Goal: Task Accomplishment & Management: Use online tool/utility

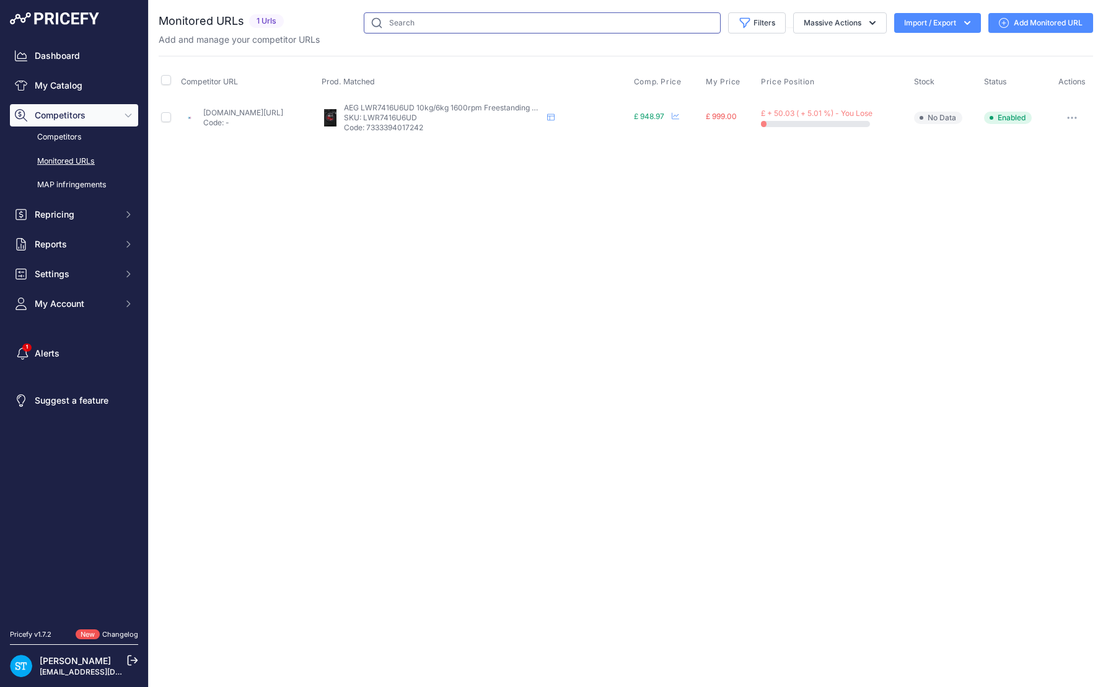
click at [405, 29] on input "text" at bounding box center [542, 22] width 357 height 21
paste input "RF540ANUX6"
type input "RF540ANUX6"
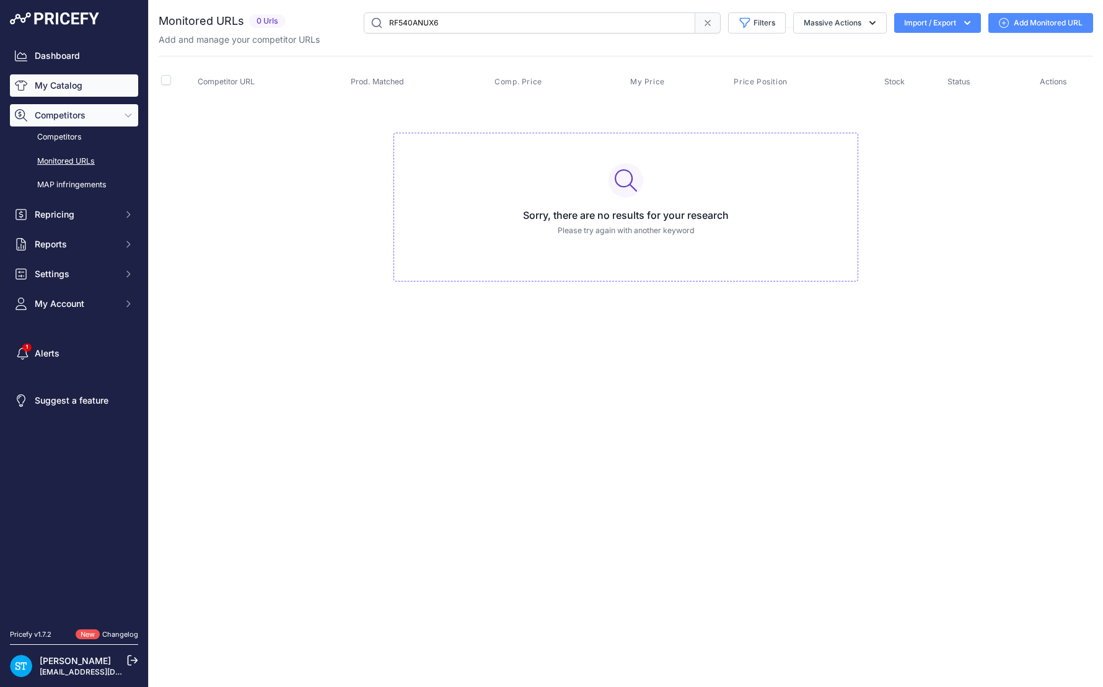
click at [61, 87] on link "My Catalog" at bounding box center [74, 85] width 128 height 22
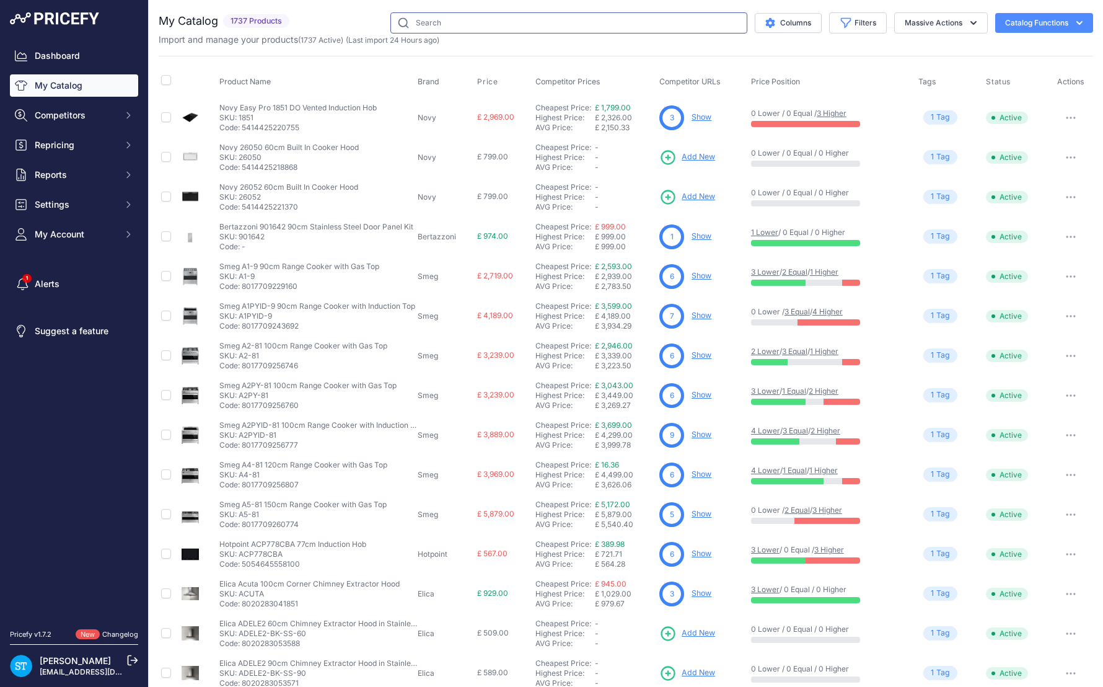
click at [459, 22] on input "text" at bounding box center [569, 22] width 357 height 21
paste input "RF540ANUX6"
type input "RF540ANUX6"
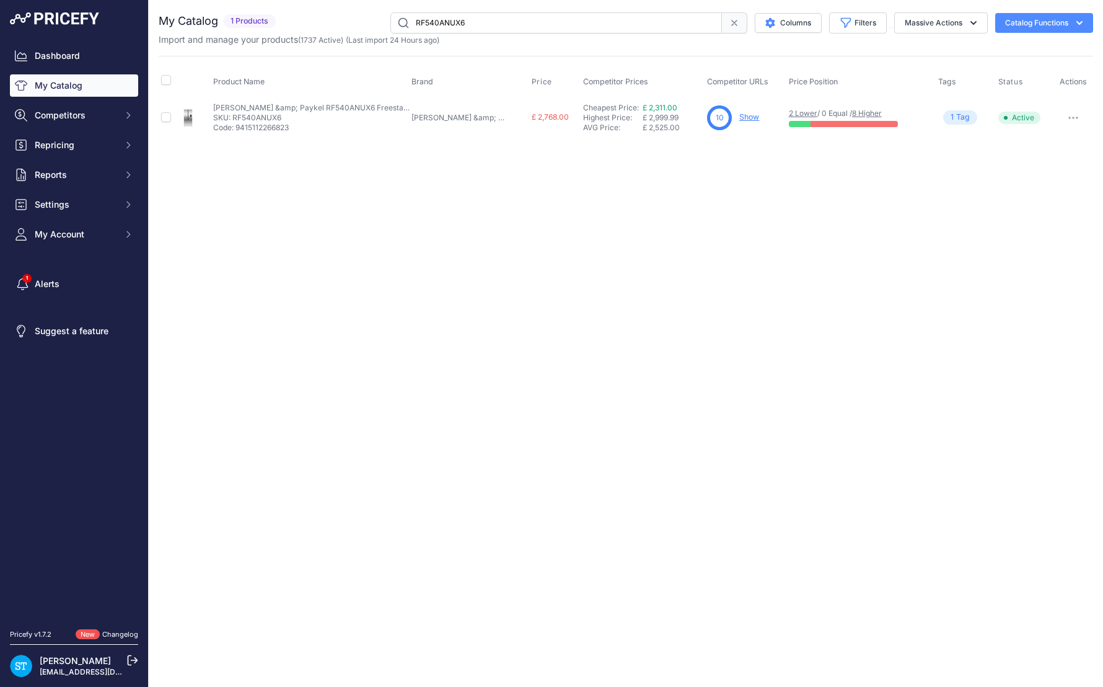
click at [776, 276] on div "Close You are not connected to the internet." at bounding box center [626, 343] width 955 height 687
click at [740, 120] on link "Show" at bounding box center [750, 116] width 20 height 9
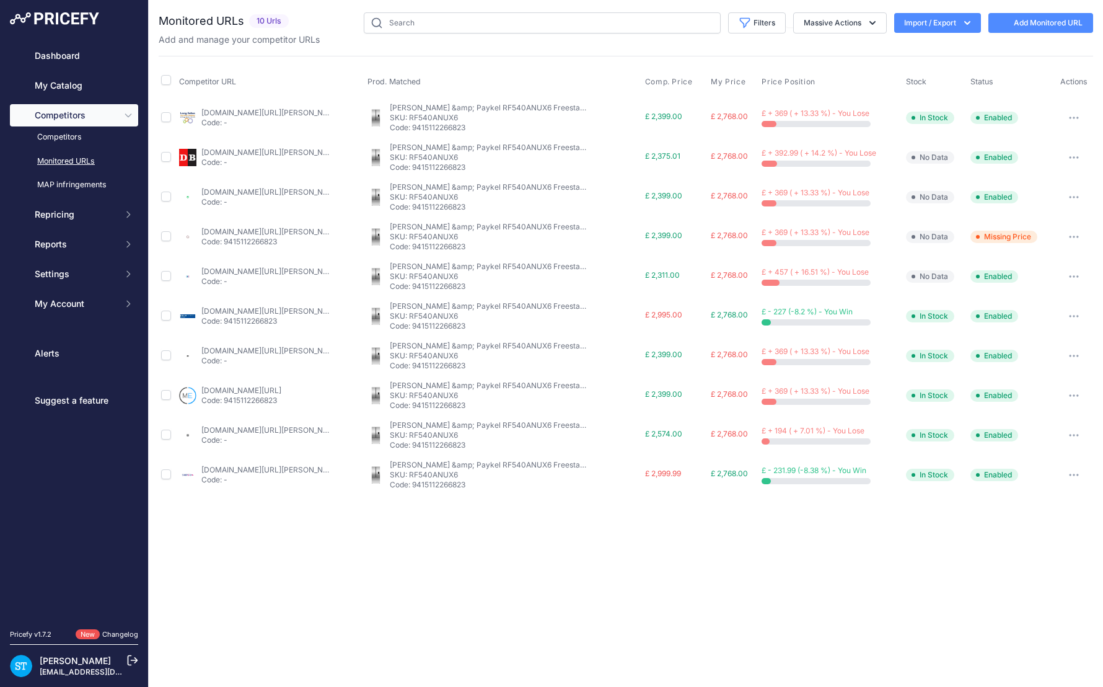
click at [560, 84] on th "Prod. Matched" at bounding box center [504, 81] width 278 height 31
click at [657, 82] on span "Comp. Price" at bounding box center [672, 82] width 48 height 10
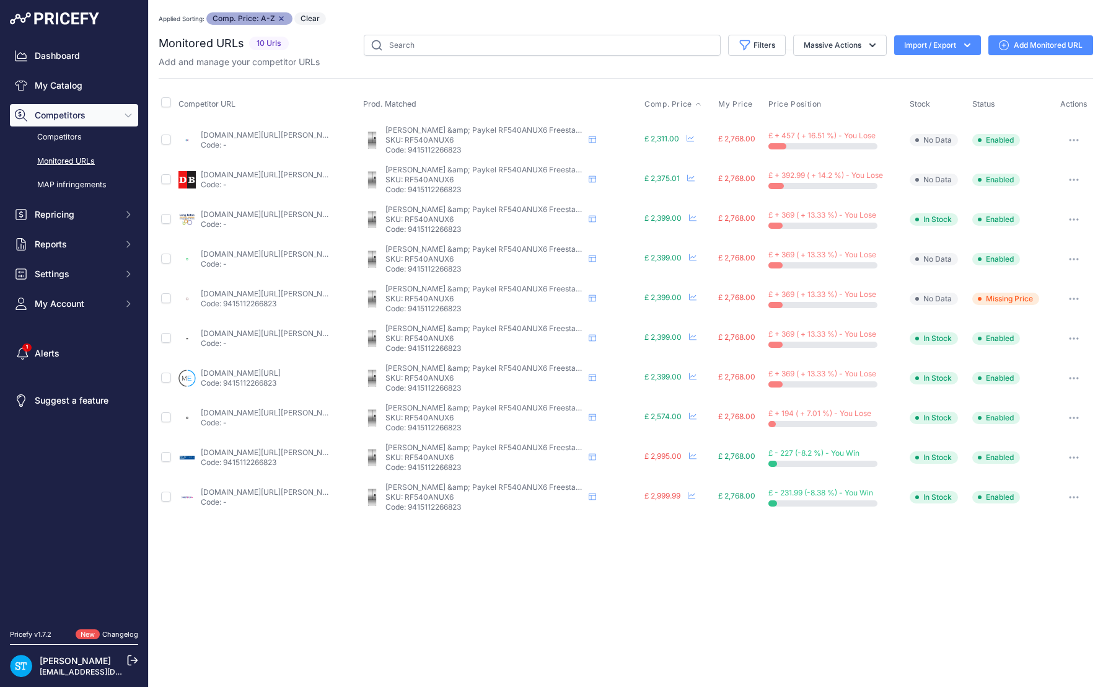
click at [997, 609] on div "Close You are not connected to the internet. Applied Sorting: Comp. Price: A-Z …" at bounding box center [626, 343] width 955 height 687
click at [450, 44] on input "text" at bounding box center [542, 45] width 357 height 21
paste input "RF540ANUX6"
click at [405, 14] on div "Applied Sorting: Comp. Price: A-Z Remove sort option Clear" at bounding box center [626, 18] width 935 height 12
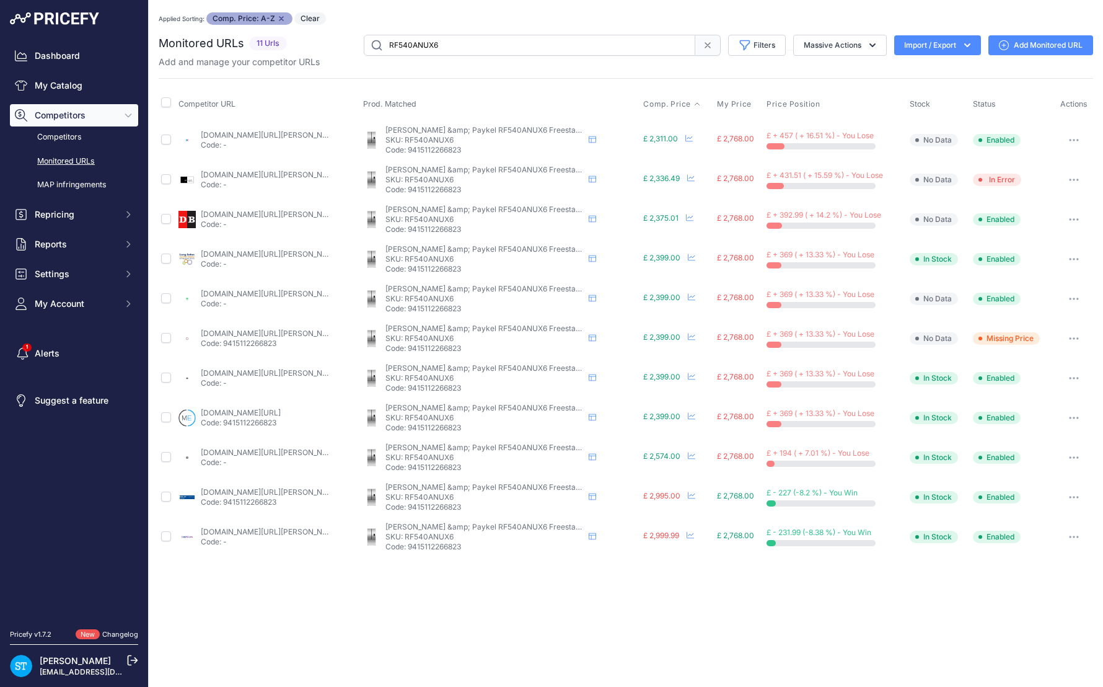
click at [402, 47] on input "RF540ANUX6" at bounding box center [530, 45] width 332 height 21
paste input "B"
type input "RF540ANUB6"
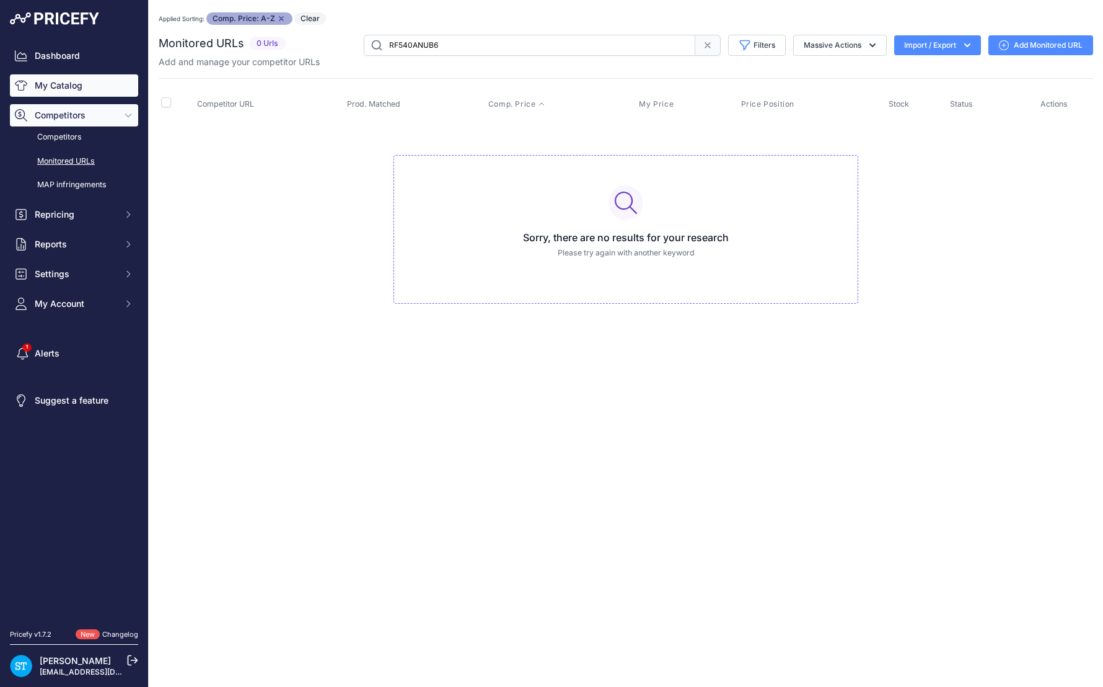
click at [69, 81] on link "My Catalog" at bounding box center [74, 85] width 128 height 22
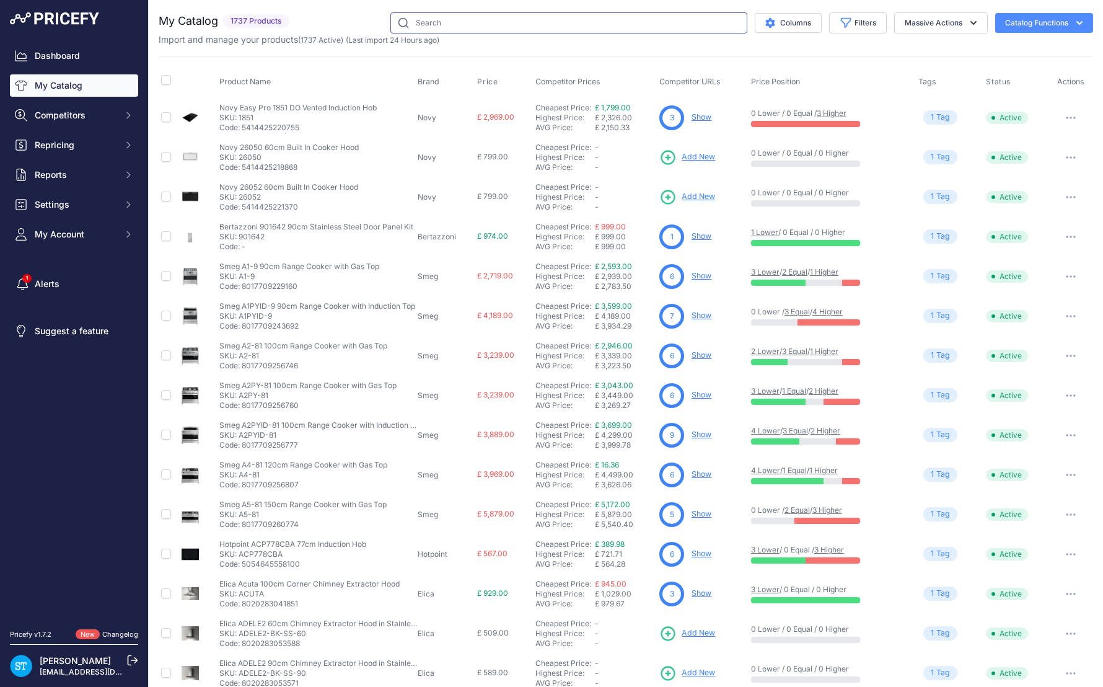
click at [433, 25] on input "text" at bounding box center [569, 22] width 357 height 21
paste input "RF540ANUB6"
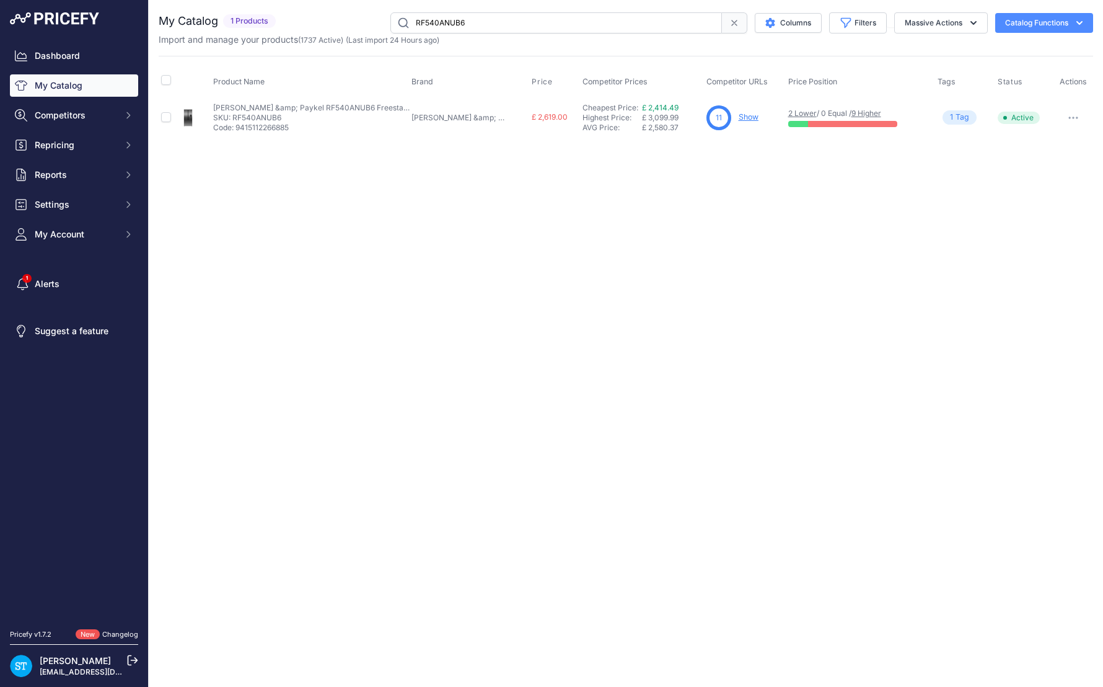
click at [739, 115] on link "Show" at bounding box center [749, 116] width 20 height 9
click at [447, 15] on input "RF540ANUB6" at bounding box center [557, 22] width 332 height 21
paste input "610ADJX7"
click at [769, 339] on div "Close You are not connected to the internet." at bounding box center [626, 343] width 955 height 687
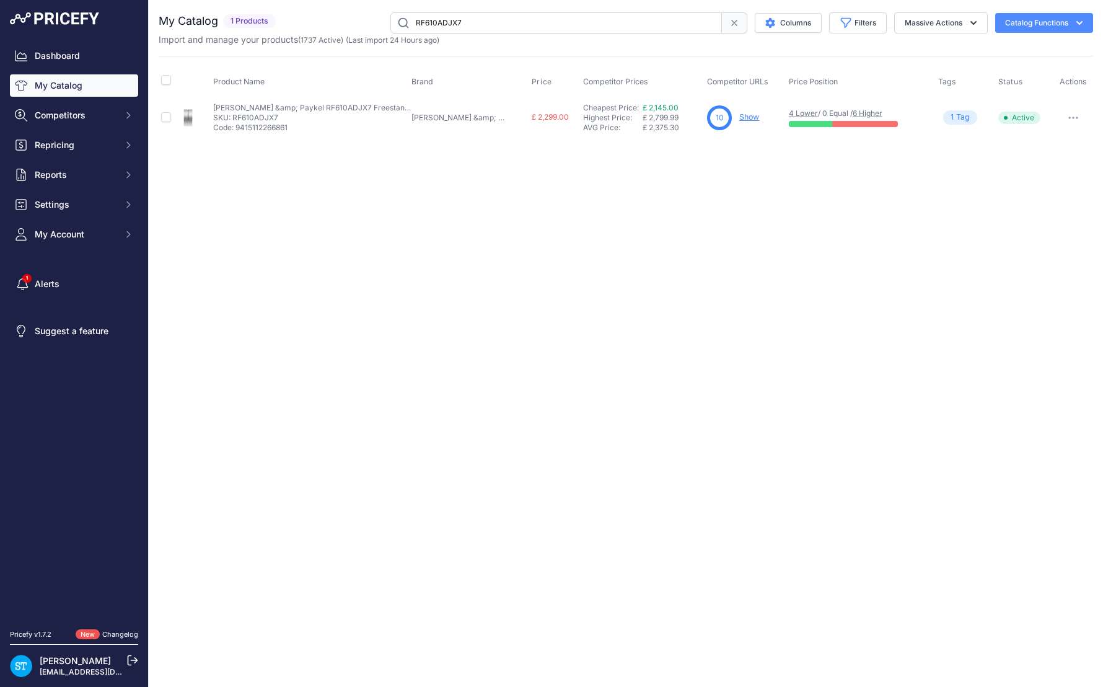
click at [740, 114] on link "Show" at bounding box center [750, 116] width 20 height 9
click at [679, 214] on div "Close You are not connected to the internet." at bounding box center [626, 343] width 955 height 687
click at [451, 25] on input "RF610ADJX7" at bounding box center [557, 22] width 332 height 21
paste input "540ANUX6"
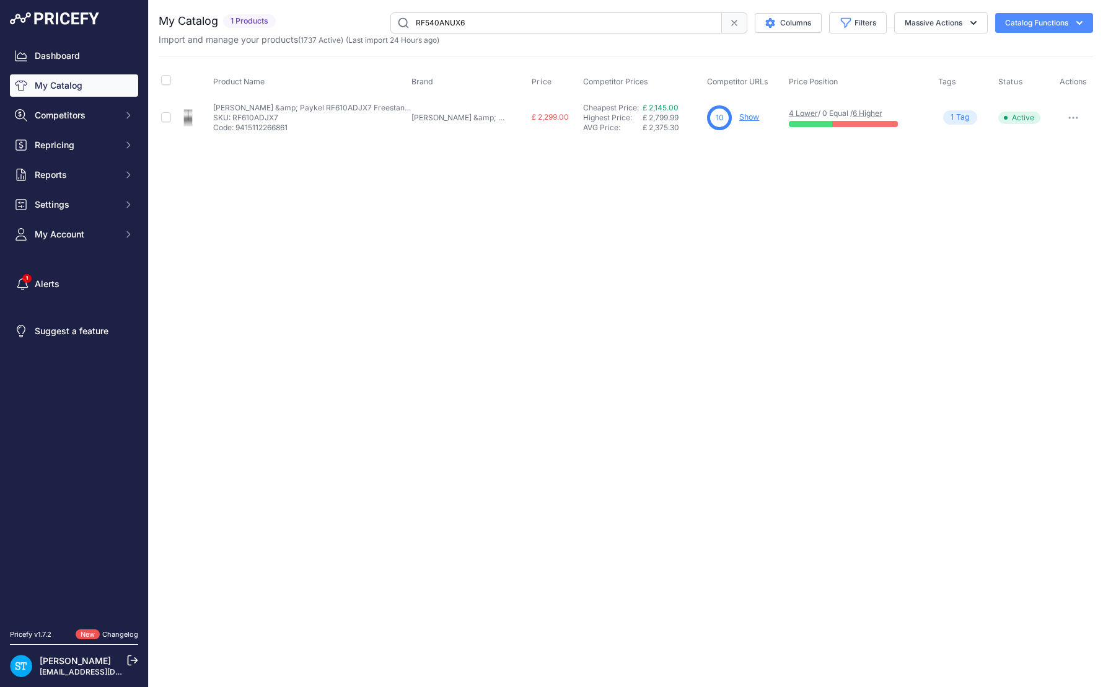
click at [735, 177] on div "Close You are not connected to the internet." at bounding box center [626, 343] width 955 height 687
click at [740, 115] on link "Show" at bounding box center [750, 116] width 20 height 9
click at [449, 26] on input "RF540ANUX6" at bounding box center [557, 22] width 332 height 21
paste input "ZUB"
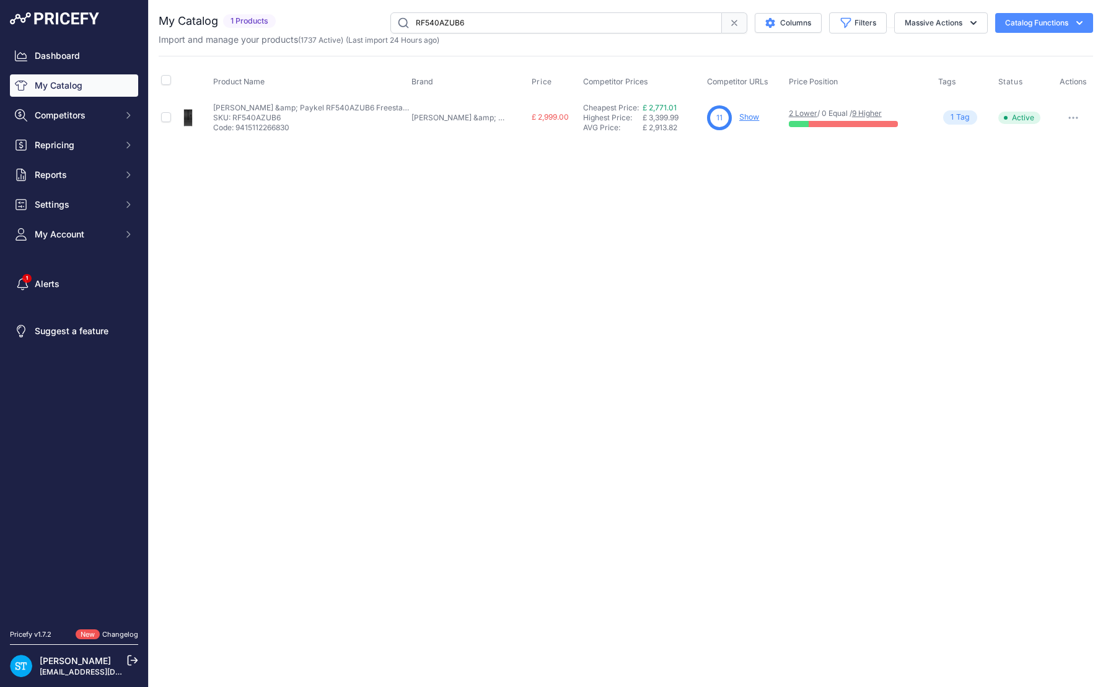
click at [634, 226] on div "Close You are not connected to the internet." at bounding box center [626, 343] width 955 height 687
click at [740, 119] on link "Show" at bounding box center [750, 116] width 20 height 9
click at [441, 27] on input "RF540AZUB6" at bounding box center [557, 22] width 332 height 21
paste input "N"
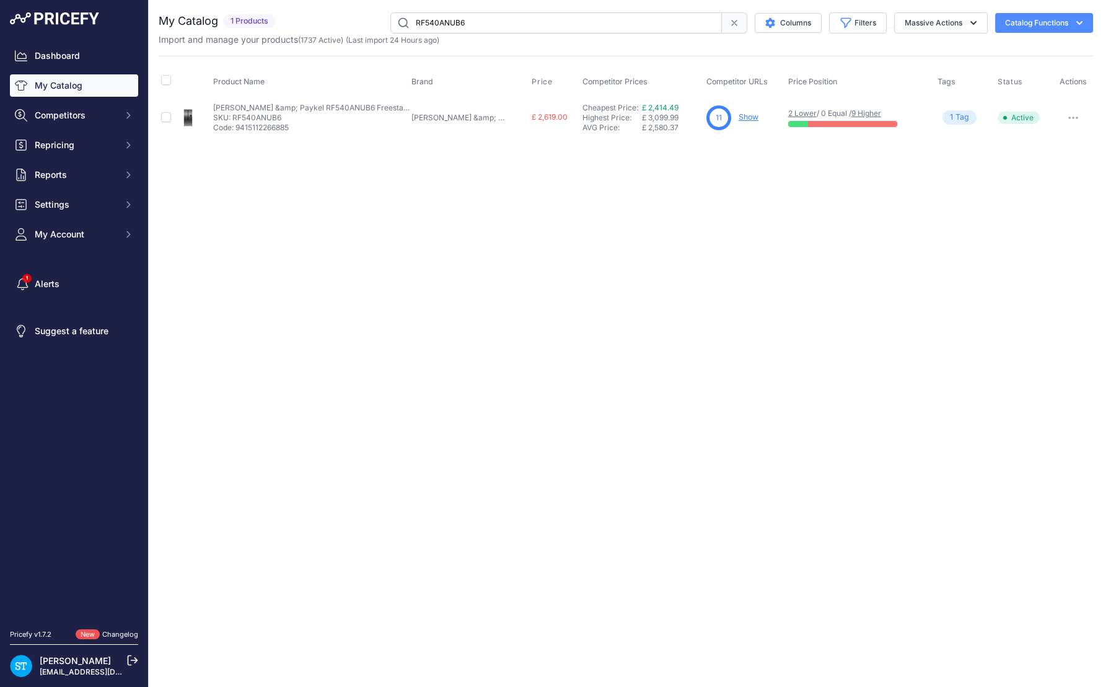
click at [780, 229] on div "Close You are not connected to the internet." at bounding box center [626, 343] width 955 height 687
click at [739, 113] on link "Show" at bounding box center [749, 116] width 20 height 9
click at [452, 17] on input "RF540ANUB6" at bounding box center [557, 22] width 332 height 21
paste input "DUX"
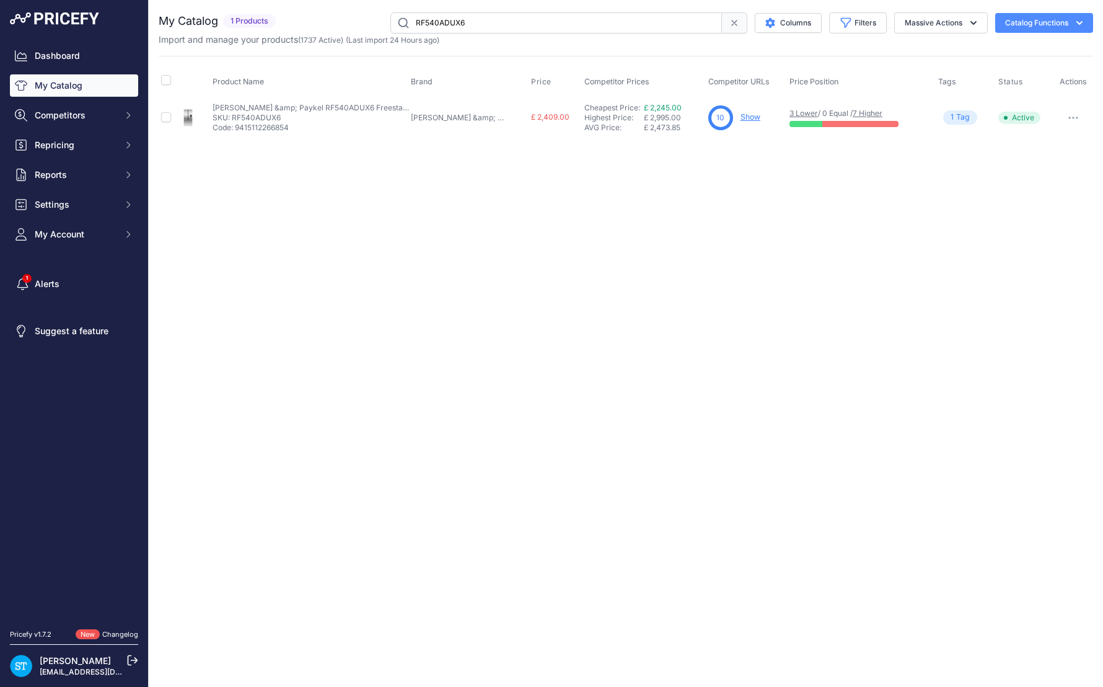
click at [741, 115] on link "Show" at bounding box center [751, 116] width 20 height 9
click at [456, 22] on input "RF540ADUX6" at bounding box center [557, 22] width 332 height 21
paste input "B7"
drag, startPoint x: 714, startPoint y: 236, endPoint x: 730, endPoint y: 146, distance: 91.3
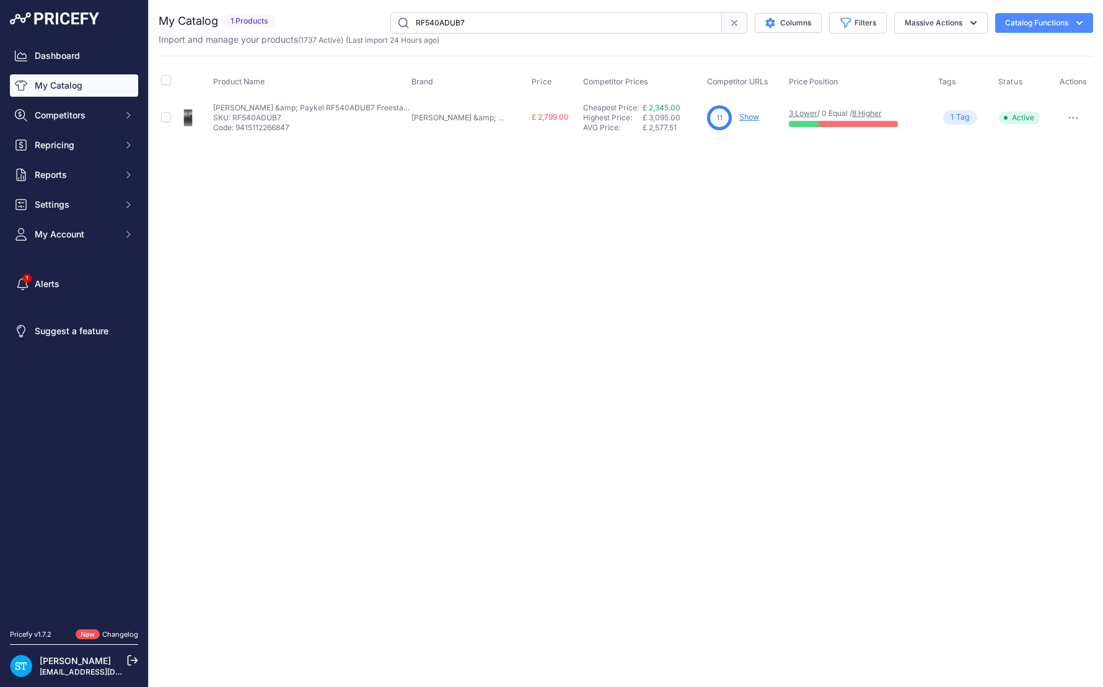
click at [714, 236] on div "Close You are not connected to the internet." at bounding box center [626, 343] width 955 height 687
click at [740, 118] on link "Show" at bounding box center [750, 116] width 20 height 9
click at [441, 24] on input "RF540ADUB7" at bounding box center [557, 22] width 332 height 21
paste input "610ADJX"
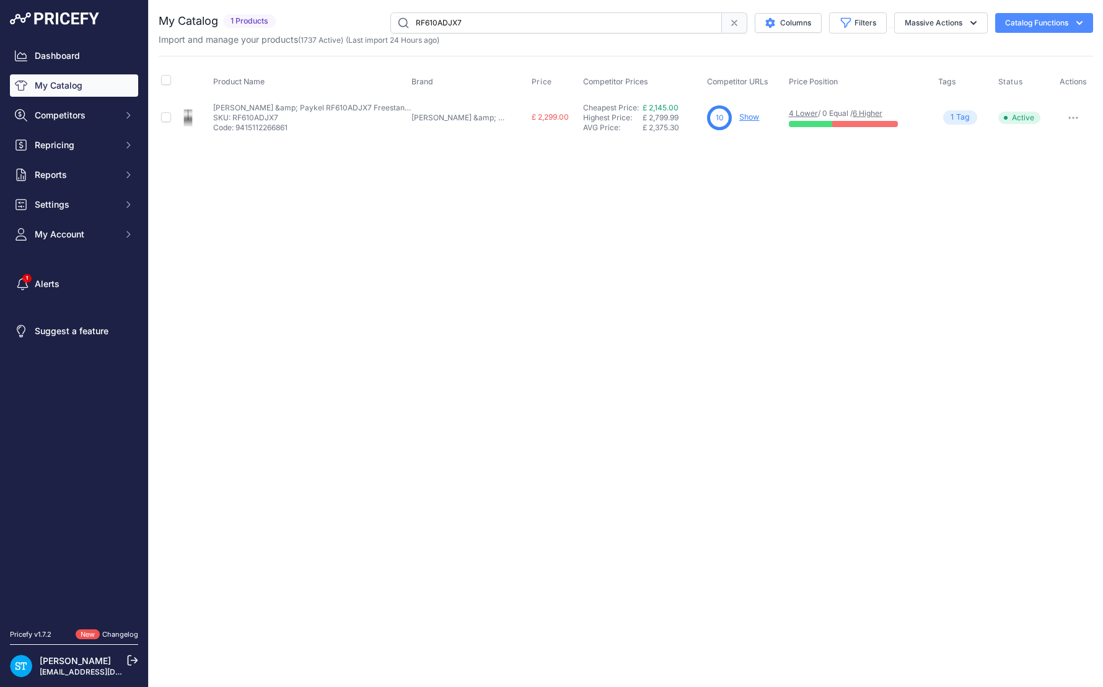
click at [585, 260] on div "Close You are not connected to the internet." at bounding box center [626, 343] width 955 height 687
click at [740, 114] on link "Show" at bounding box center [750, 116] width 20 height 9
click at [462, 15] on input "RF610ADJX7" at bounding box center [557, 22] width 332 height 21
paste input "X6"
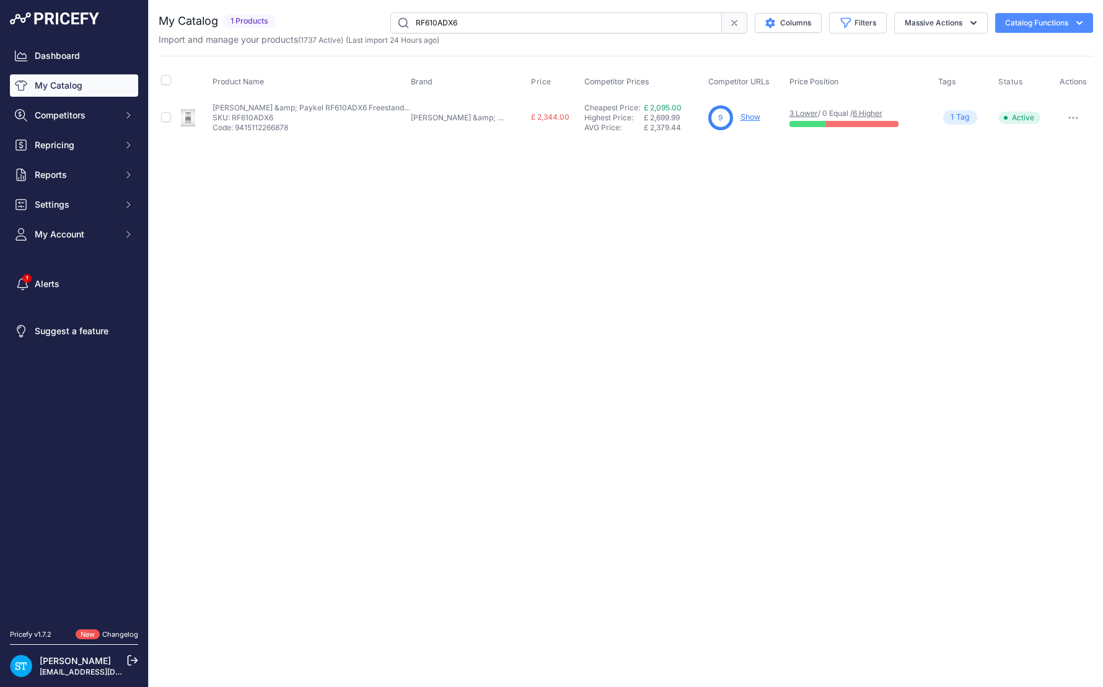
drag, startPoint x: 730, startPoint y: 200, endPoint x: 731, endPoint y: 135, distance: 65.7
click at [726, 195] on div "Close You are not connected to the internet." at bounding box center [626, 343] width 955 height 687
click at [741, 113] on link "Show" at bounding box center [751, 116] width 20 height 9
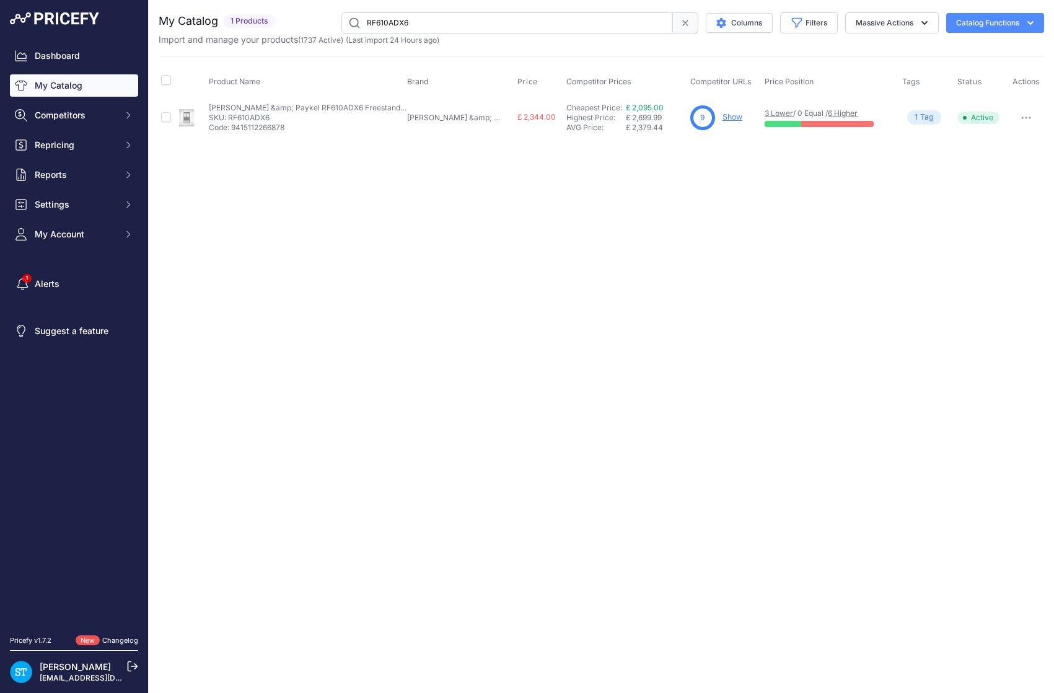
click at [406, 22] on input "RF610ADX6" at bounding box center [508, 22] width 332 height 21
click at [723, 114] on link "Show" at bounding box center [733, 116] width 20 height 9
click at [400, 24] on input "RF610ADX6" at bounding box center [508, 22] width 332 height 21
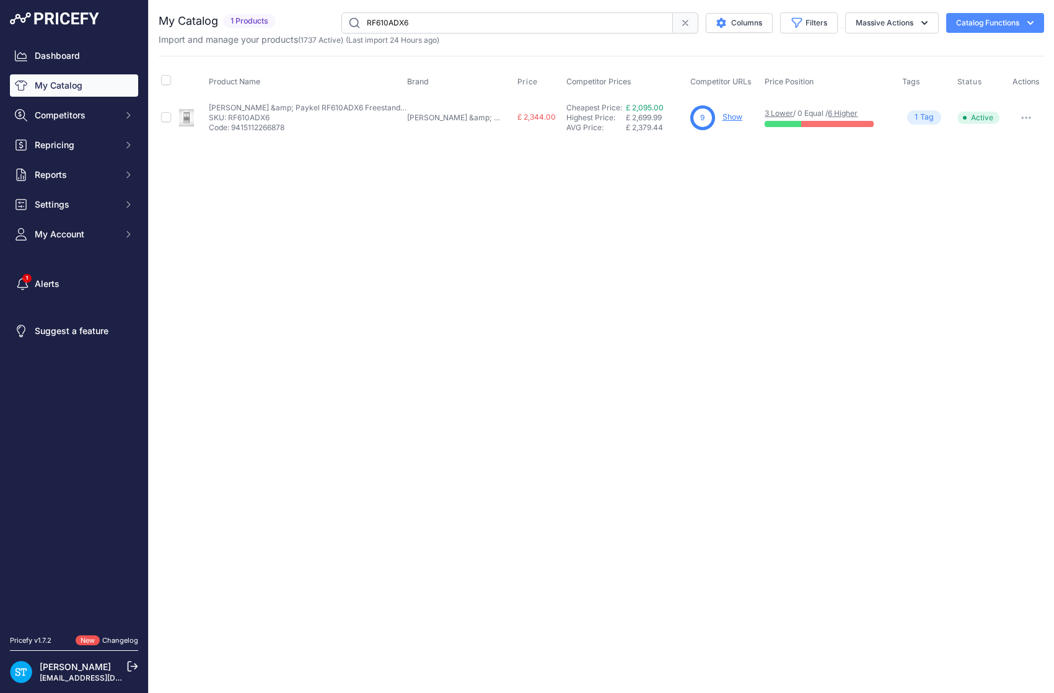
paste input "RF610ADJX7"
paste input "text"
drag, startPoint x: 479, startPoint y: 293, endPoint x: 497, endPoint y: 289, distance: 17.8
click at [479, 293] on div "Close You are not connected to the internet." at bounding box center [602, 346] width 906 height 693
click at [727, 116] on div "10 Show" at bounding box center [724, 117] width 70 height 25
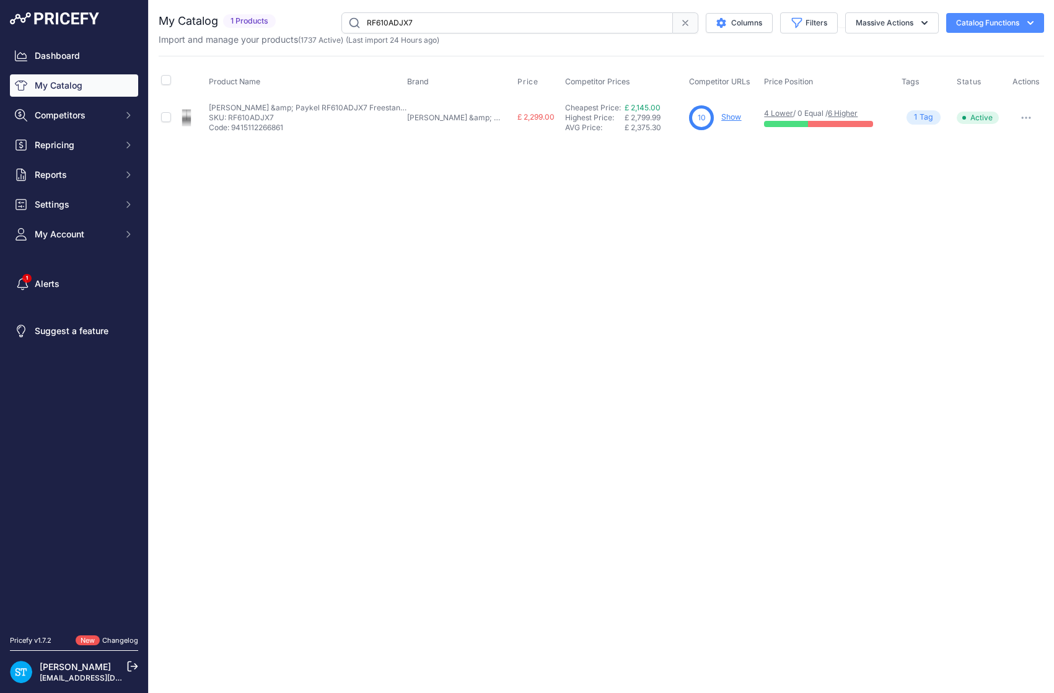
click at [722, 117] on link "Show" at bounding box center [732, 116] width 20 height 9
click at [409, 19] on input "RF610ADJX7" at bounding box center [508, 22] width 332 height 21
paste input "540ADUB"
click at [754, 232] on div "Close You are not connected to the internet." at bounding box center [602, 346] width 906 height 693
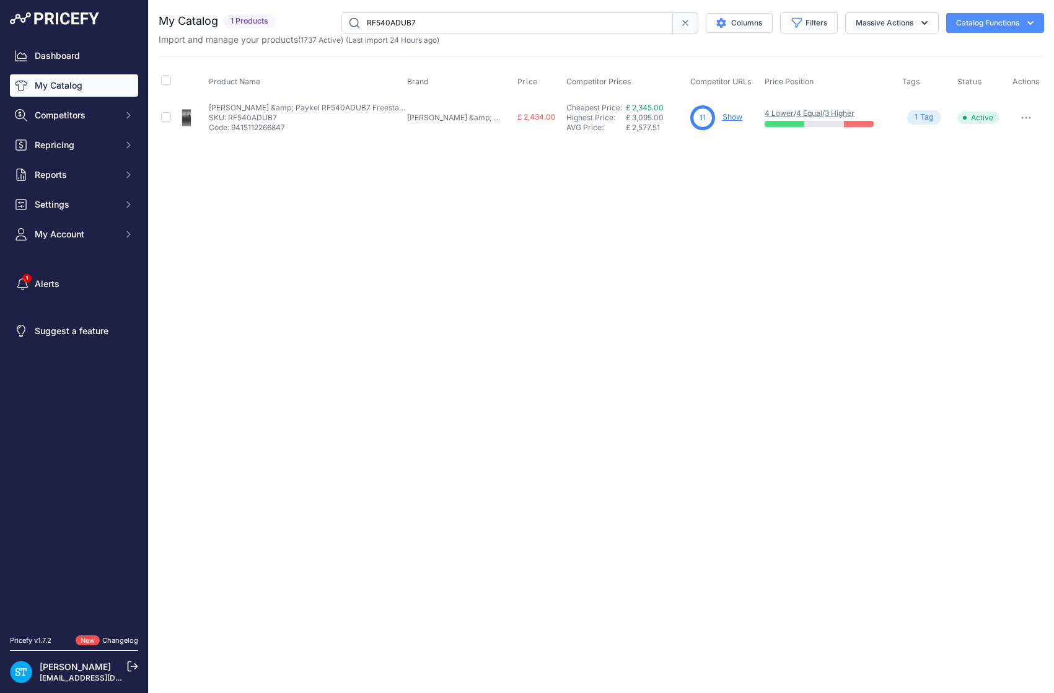
click at [723, 116] on link "Show" at bounding box center [733, 116] width 20 height 9
click at [392, 22] on input "RF540ADUB7" at bounding box center [508, 22] width 332 height 21
paste input "X6"
drag, startPoint x: 720, startPoint y: 224, endPoint x: 726, endPoint y: 146, distance: 78.3
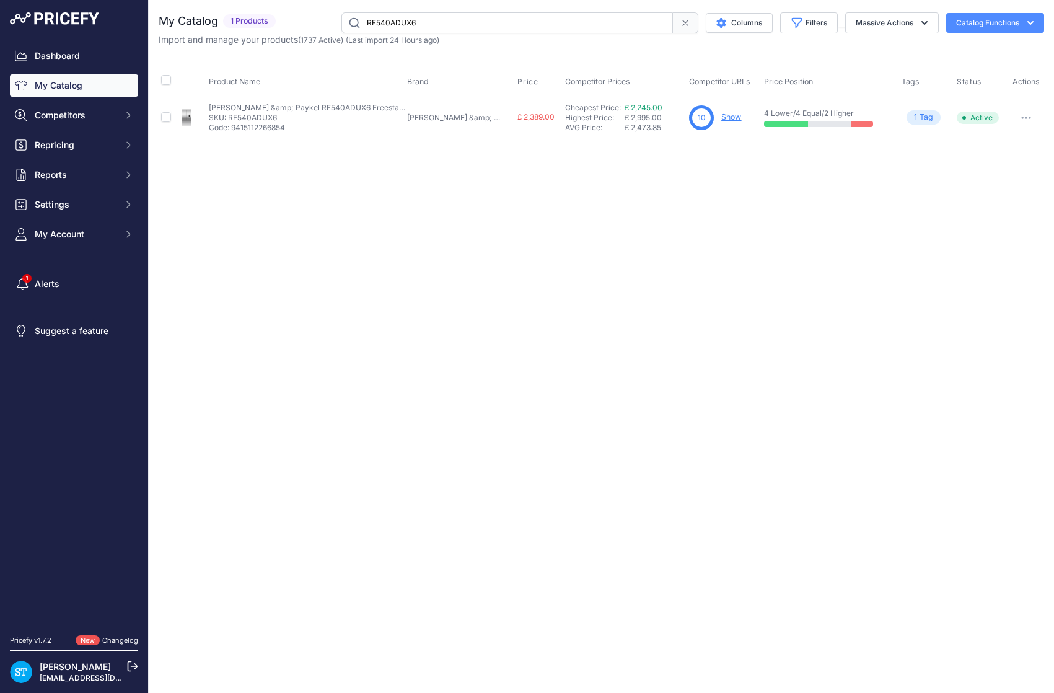
click at [722, 216] on div "Close You are not connected to the internet." at bounding box center [602, 346] width 906 height 693
click at [722, 114] on link "Show" at bounding box center [732, 116] width 20 height 9
click at [389, 20] on input "RF540ADUX6" at bounding box center [508, 22] width 332 height 21
paste input "NUB"
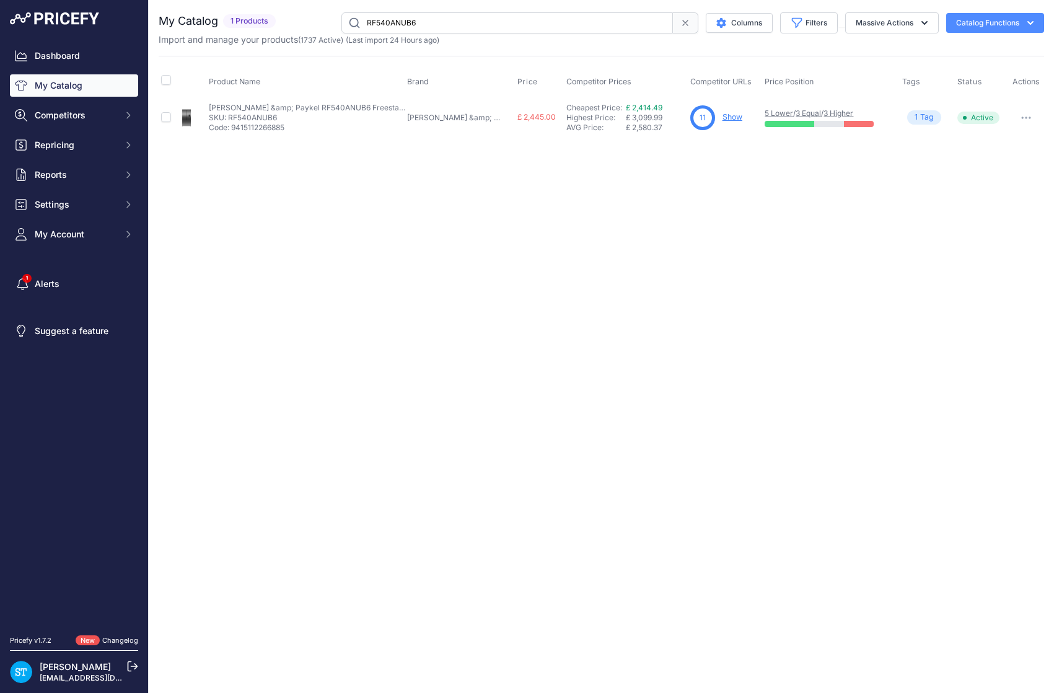
click at [503, 273] on div "Close You are not connected to the internet." at bounding box center [602, 346] width 906 height 693
click at [723, 118] on link "Show" at bounding box center [733, 116] width 20 height 9
click at [409, 25] on input "RF540ANUB6" at bounding box center [508, 22] width 332 height 21
paste input "Z"
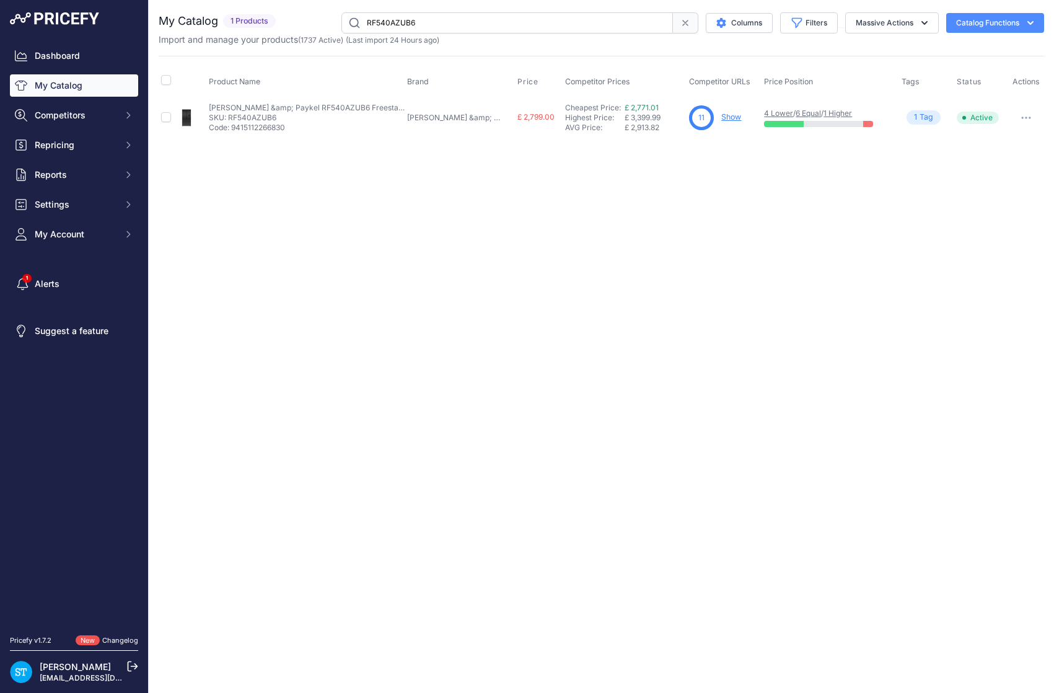
drag, startPoint x: 665, startPoint y: 229, endPoint x: 733, endPoint y: 157, distance: 99.1
click at [695, 206] on div "Close You are not connected to the internet." at bounding box center [602, 346] width 906 height 693
click at [722, 117] on link "Show" at bounding box center [732, 116] width 20 height 9
click at [402, 25] on input "RF540AZUB6" at bounding box center [508, 22] width 332 height 21
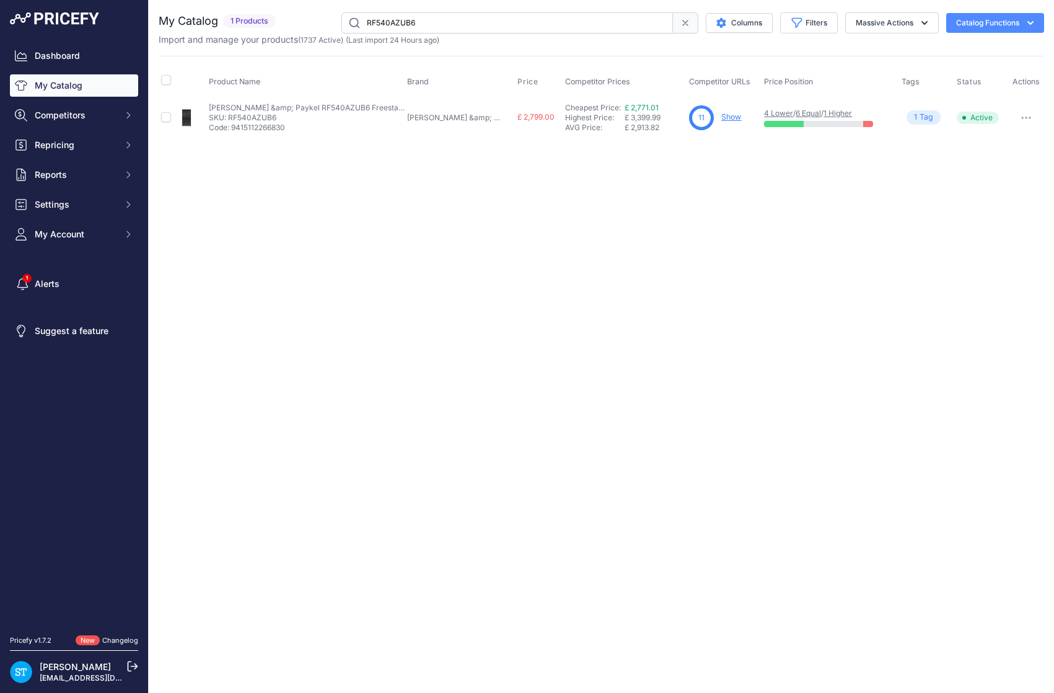
paste input "NUX"
type input "RF540ANUX6"
click at [722, 119] on link "Show" at bounding box center [732, 116] width 20 height 9
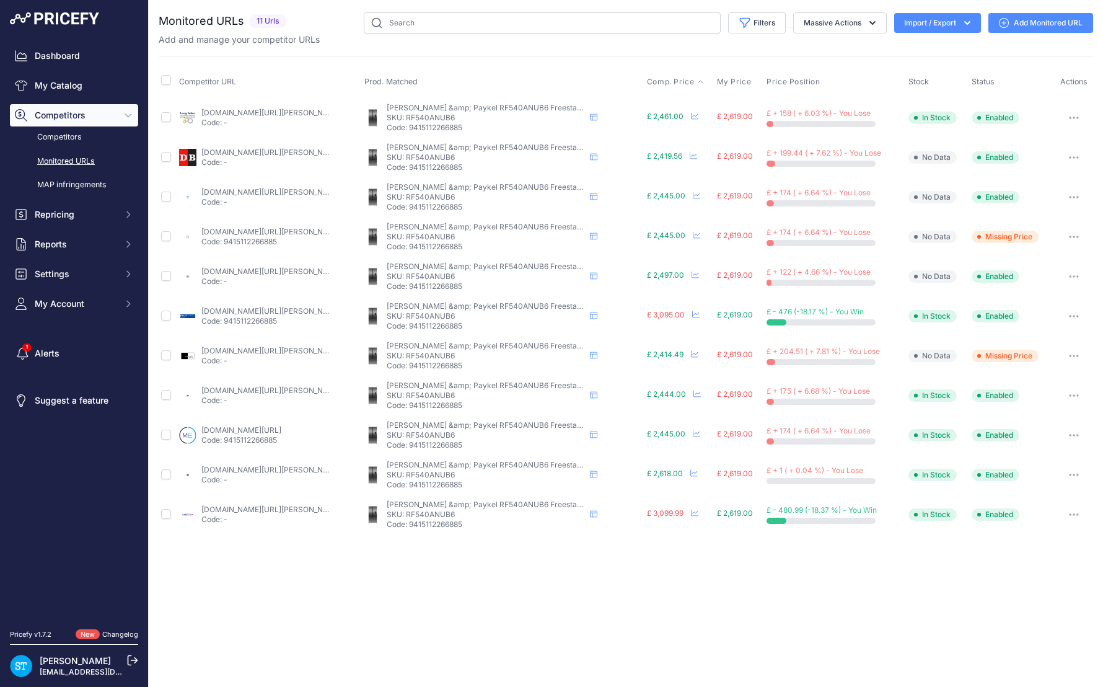
click at [679, 77] on span "Comp. Price" at bounding box center [671, 82] width 48 height 10
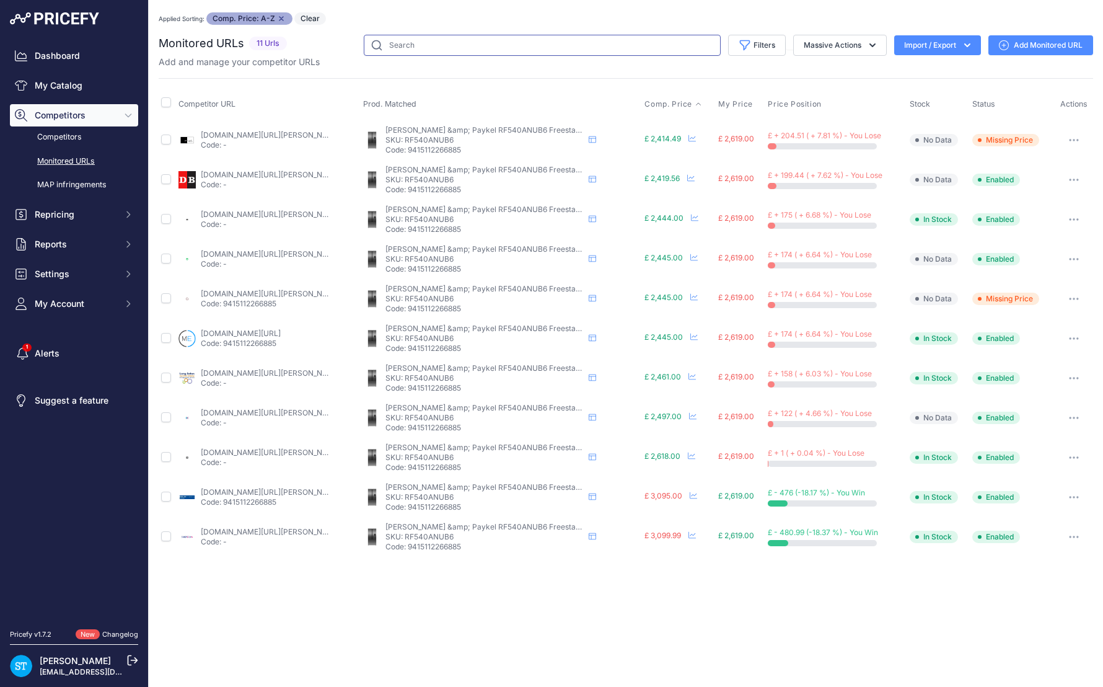
click at [413, 48] on input "text" at bounding box center [542, 45] width 357 height 21
paste input "RF540ANUB6"
type input "RF540ANUB6"
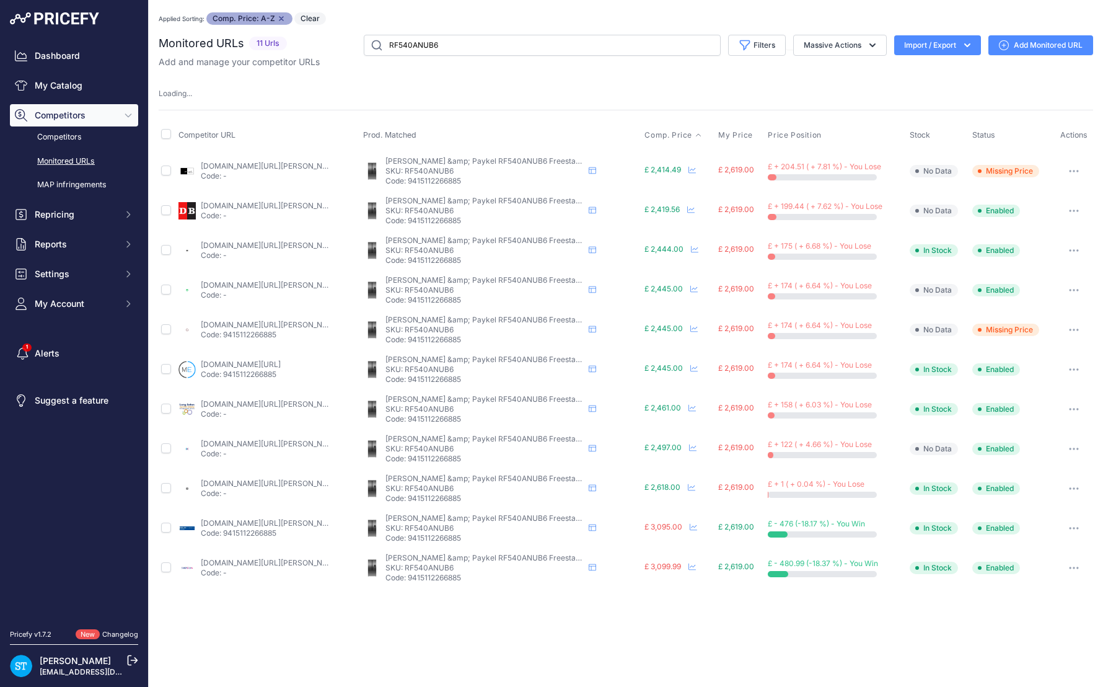
click at [427, 15] on div "Applied Sorting: Comp. Price: A-Z Remove sort option Clear" at bounding box center [626, 18] width 935 height 12
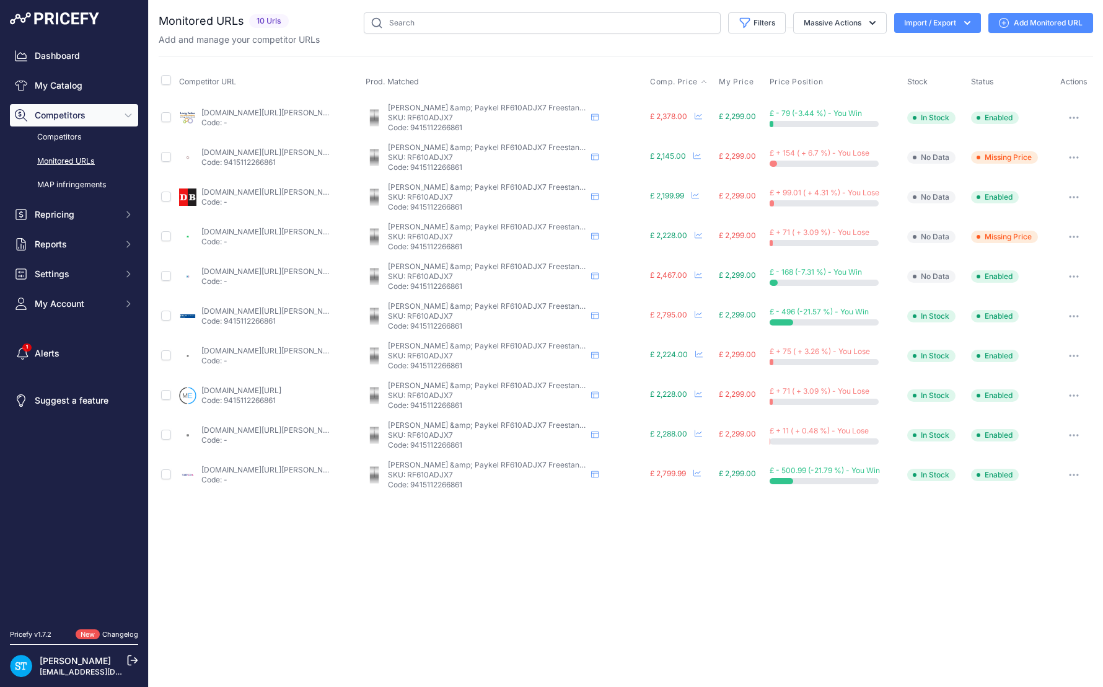
click at [671, 77] on span "Comp. Price" at bounding box center [674, 82] width 48 height 10
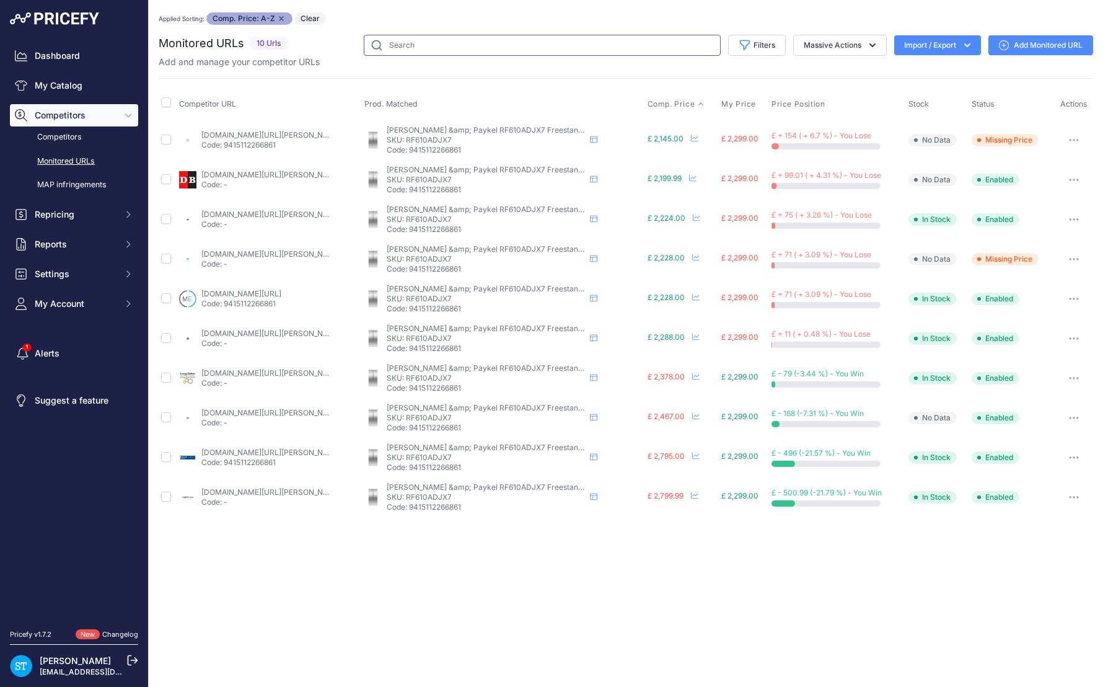
click at [422, 39] on input "text" at bounding box center [542, 45] width 357 height 21
paste input "RF610ADJX7"
type input "RF610ADJX7"
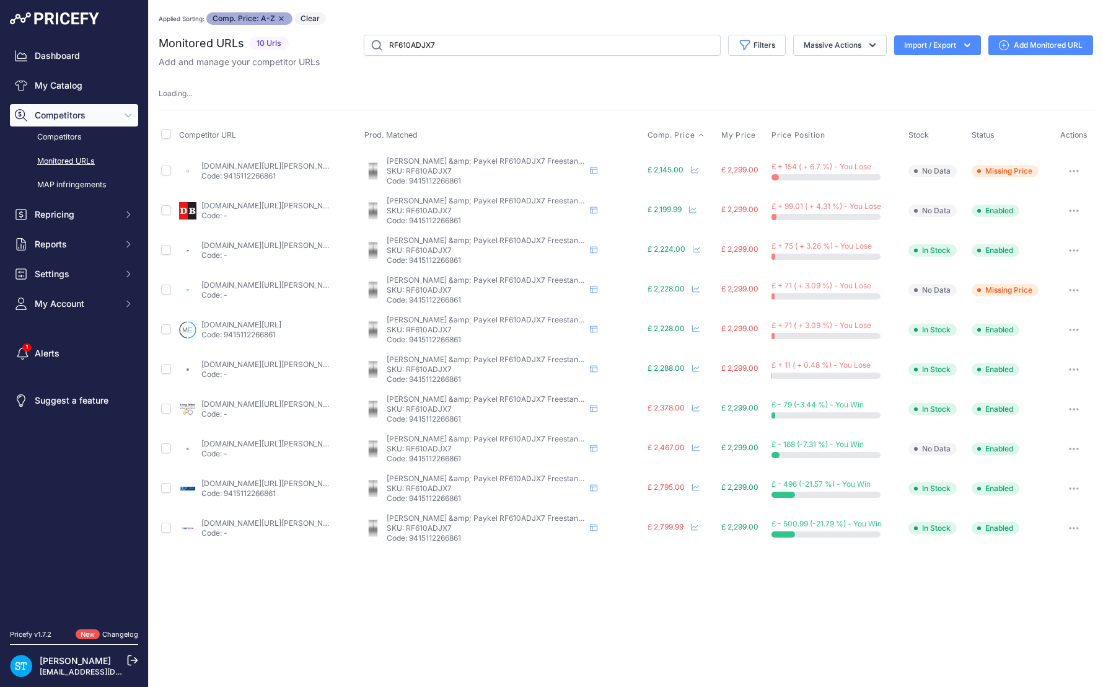
click at [441, 18] on div "Applied Sorting: Comp. Price: A-Z Remove sort option Clear" at bounding box center [626, 18] width 935 height 12
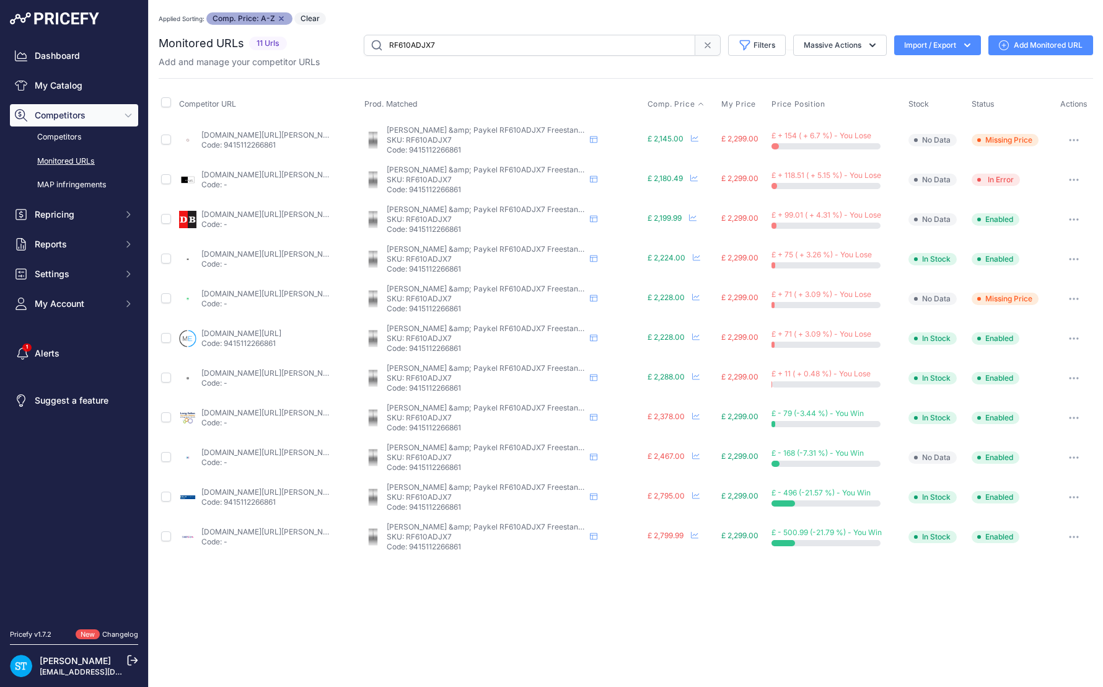
click at [455, 17] on div "Applied Sorting: Comp. Price: A-Z Remove sort option Clear" at bounding box center [626, 18] width 935 height 12
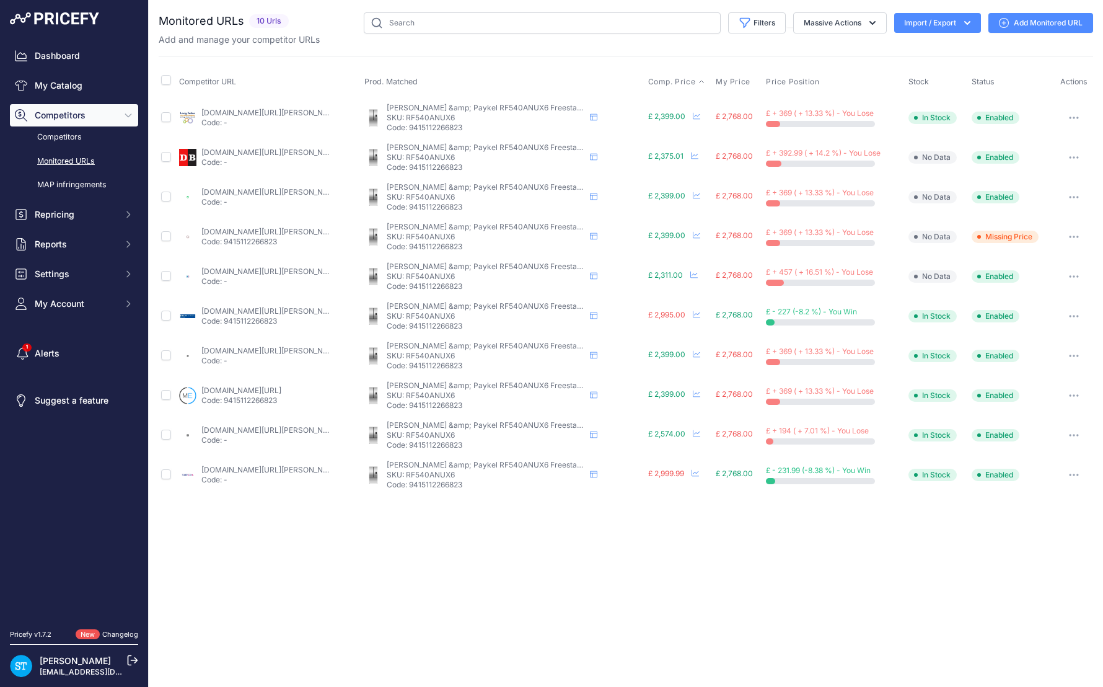
click at [668, 77] on span "Comp. Price" at bounding box center [672, 82] width 48 height 10
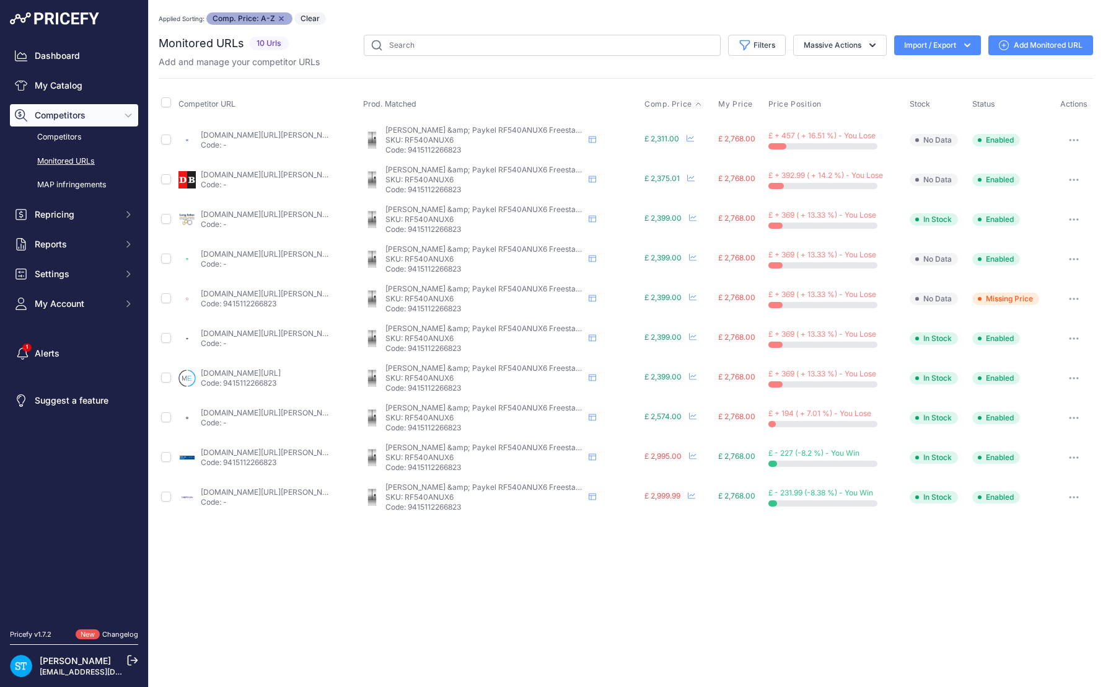
click at [243, 251] on link "[DOMAIN_NAME][URL][PERSON_NAME]" at bounding box center [271, 253] width 140 height 9
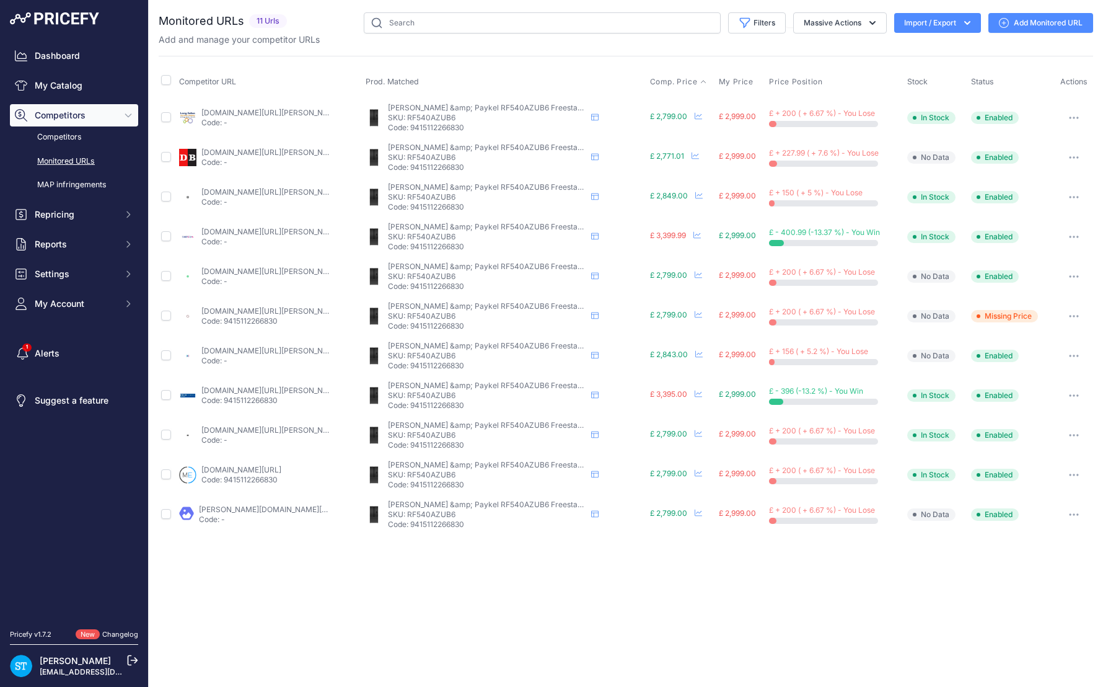
click at [672, 82] on span "Comp. Price" at bounding box center [674, 82] width 48 height 10
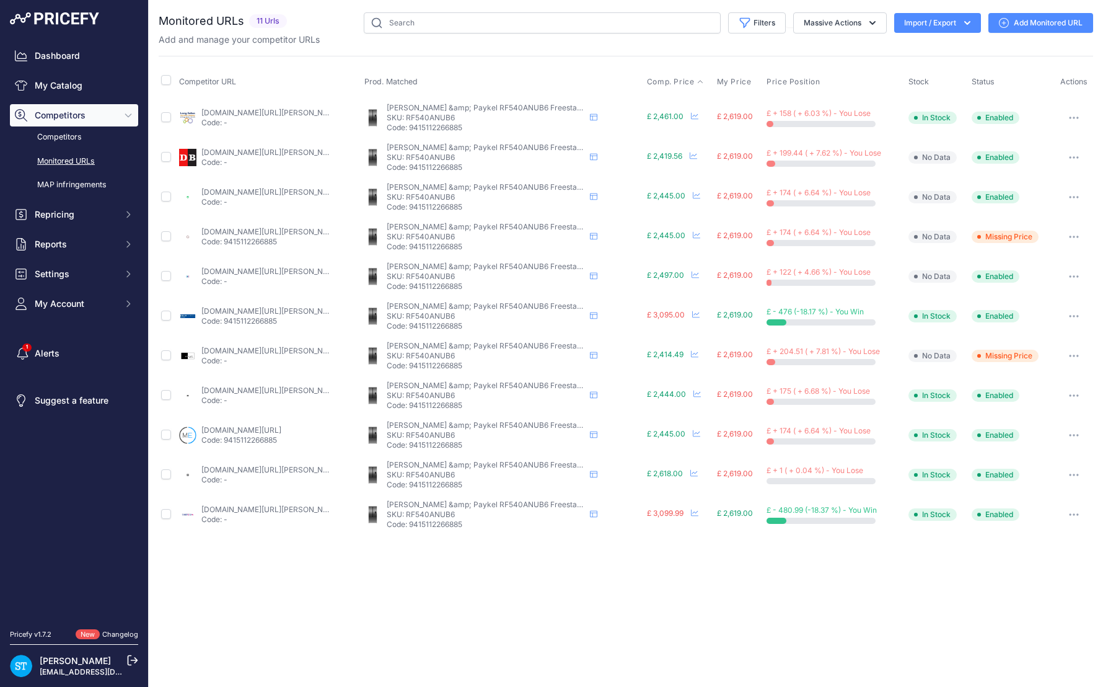
click at [668, 82] on span "Comp. Price" at bounding box center [671, 82] width 48 height 10
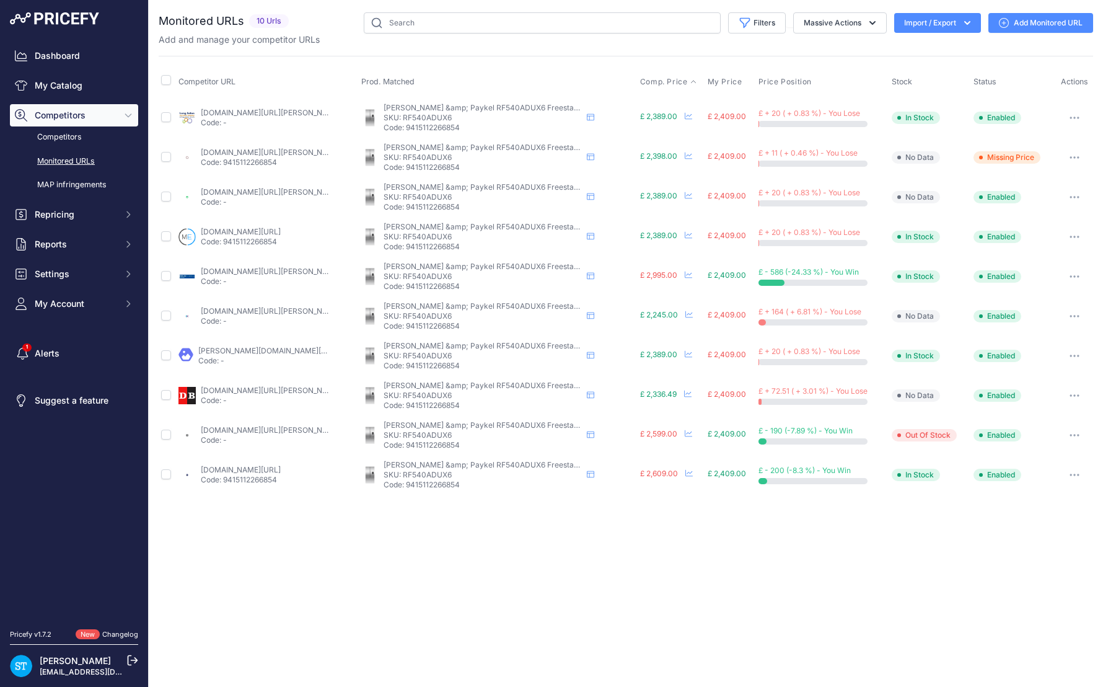
click at [664, 79] on span "Comp. Price" at bounding box center [664, 82] width 48 height 10
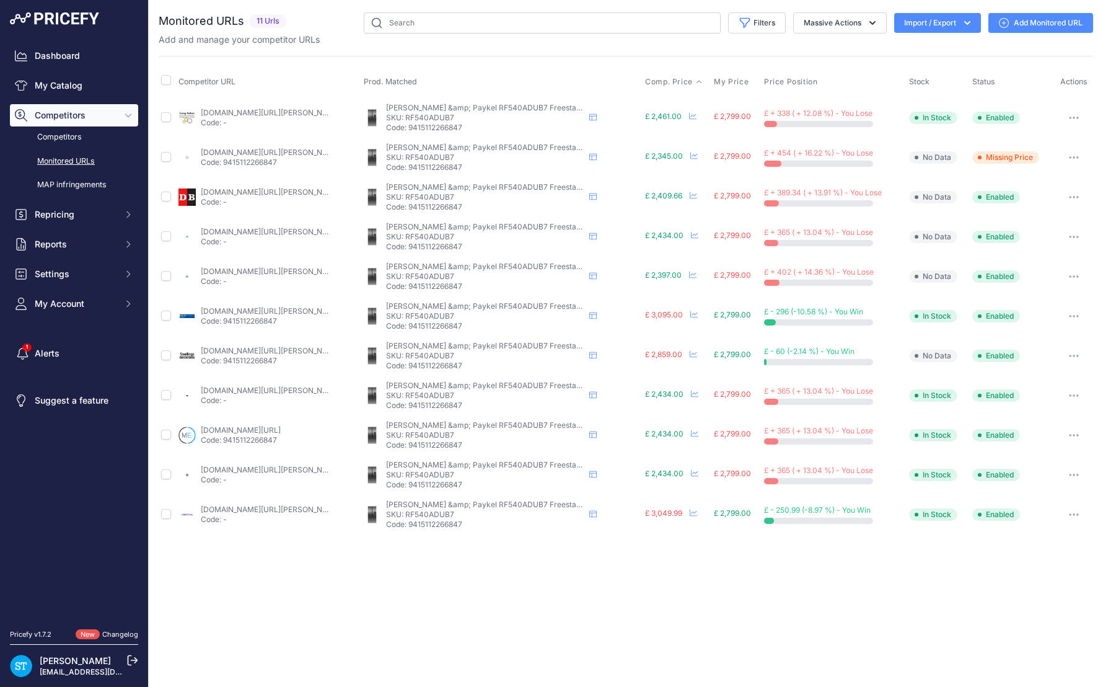
click at [665, 77] on span "Comp. Price" at bounding box center [669, 82] width 48 height 10
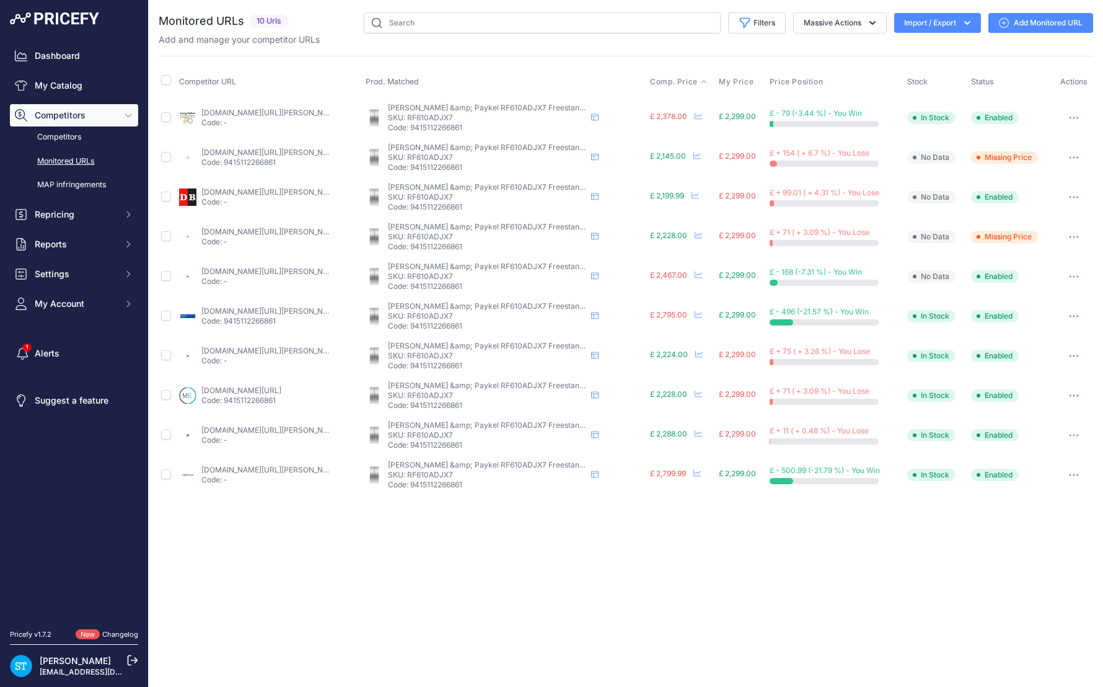
click at [674, 80] on span "Comp. Price" at bounding box center [674, 82] width 48 height 10
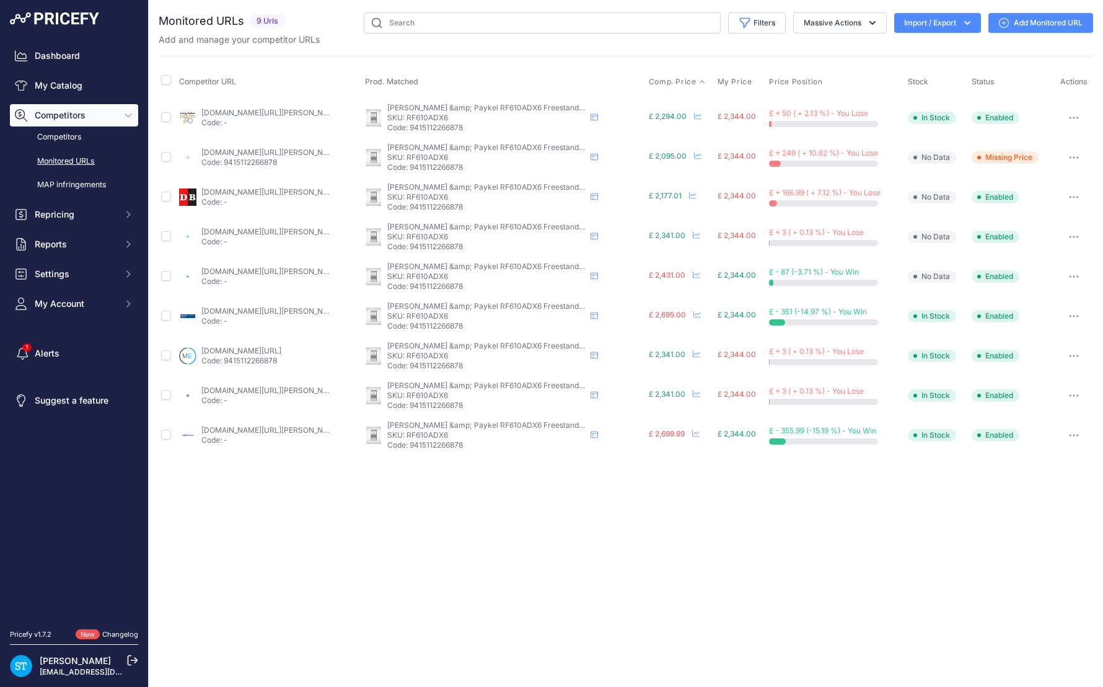
click at [670, 84] on span "Comp. Price" at bounding box center [673, 82] width 48 height 10
